Goal: Check status

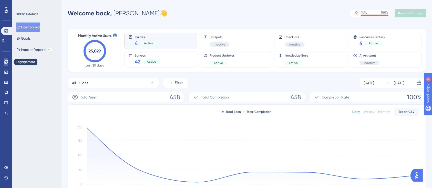
click at [6, 61] on icon at bounding box center [5, 61] width 3 height 3
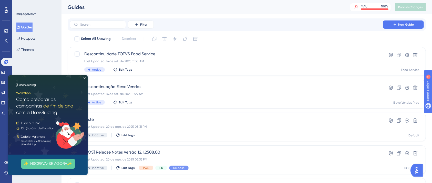
click at [85, 77] on icon "Close Preview" at bounding box center [85, 78] width 2 height 2
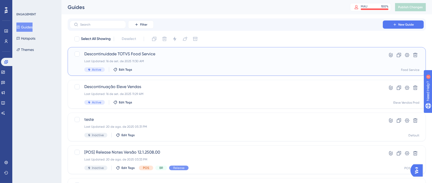
click at [317, 58] on div "Descontinuidade TOTVS Food Service Last Updated: 16 de set. de 2025 11:30 AM Ac…" at bounding box center [226, 61] width 284 height 21
